Goal: Find specific page/section: Find specific page/section

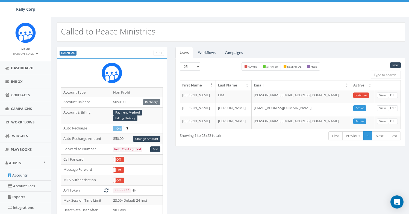
click at [121, 31] on h2 "Called to Peace Ministries" at bounding box center [108, 31] width 95 height 9
copy h2 "Called to Peace Ministries"
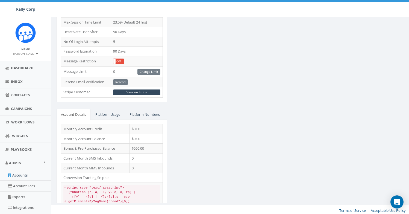
scroll to position [179, 0]
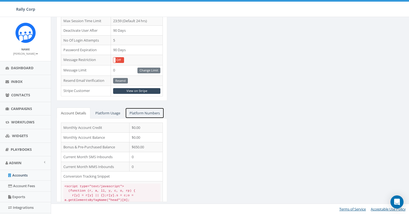
click at [145, 116] on link "Platform Numbers" at bounding box center [144, 112] width 39 height 11
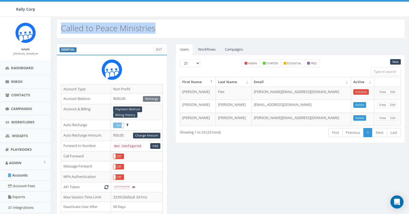
scroll to position [0, 0]
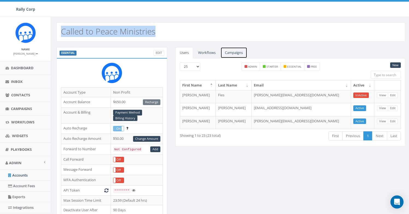
click at [229, 52] on link "Campaigns" at bounding box center [234, 52] width 27 height 11
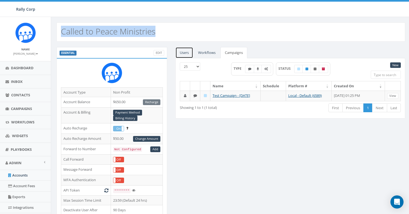
click at [186, 51] on link "Users" at bounding box center [184, 52] width 18 height 11
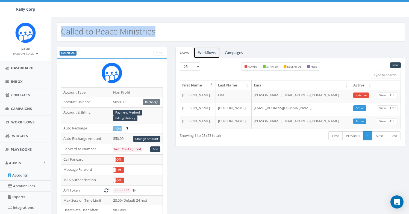
click at [209, 54] on link "Workflows" at bounding box center [207, 52] width 26 height 11
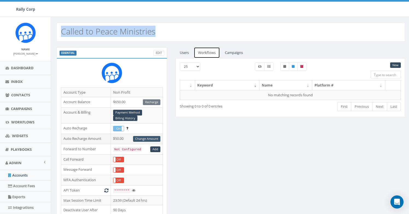
scroll to position [47, 0]
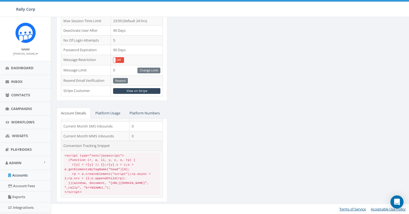
scroll to position [35, 0]
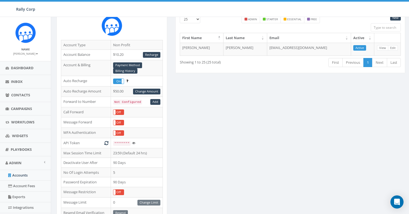
scroll to position [159, 0]
